Goal: Information Seeking & Learning: Learn about a topic

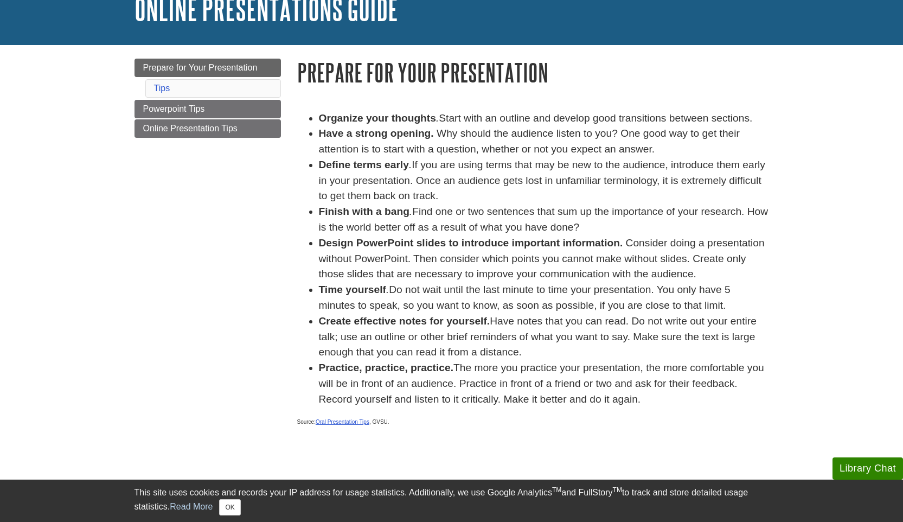
scroll to position [102, 0]
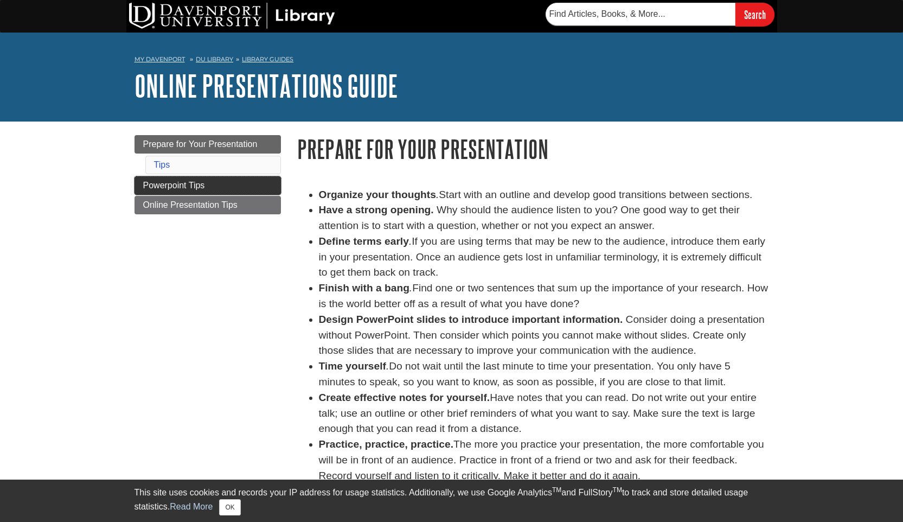
click at [223, 186] on link "Powerpoint Tips" at bounding box center [207, 185] width 146 height 18
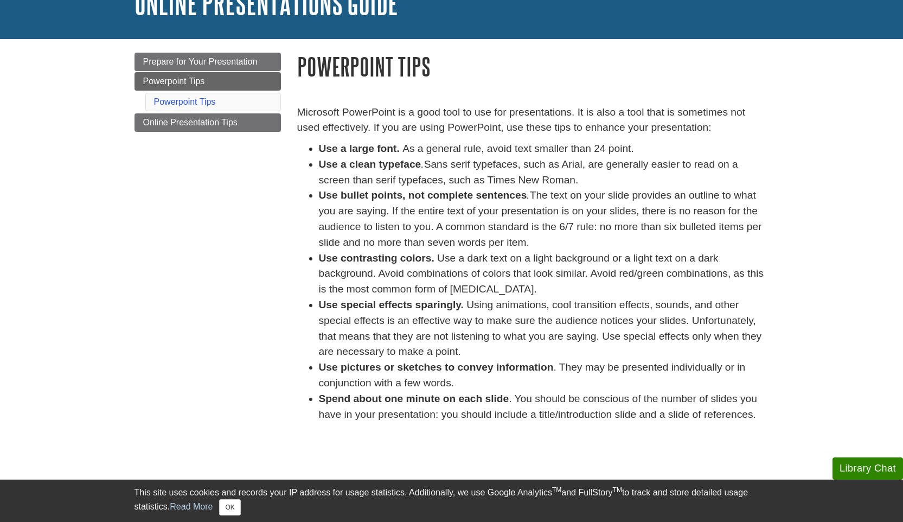
scroll to position [82, 0]
click at [221, 119] on span "Online Presentation Tips" at bounding box center [190, 122] width 94 height 9
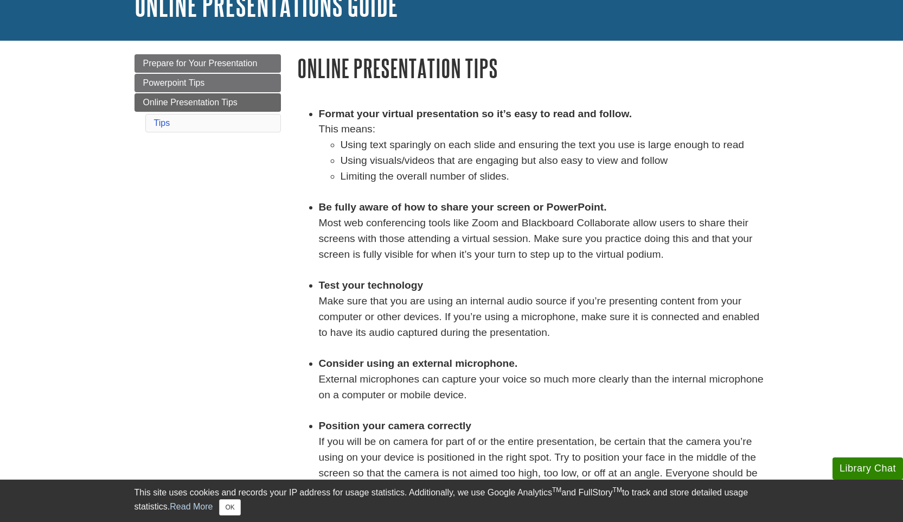
scroll to position [87, 0]
